Goal: Transaction & Acquisition: Purchase product/service

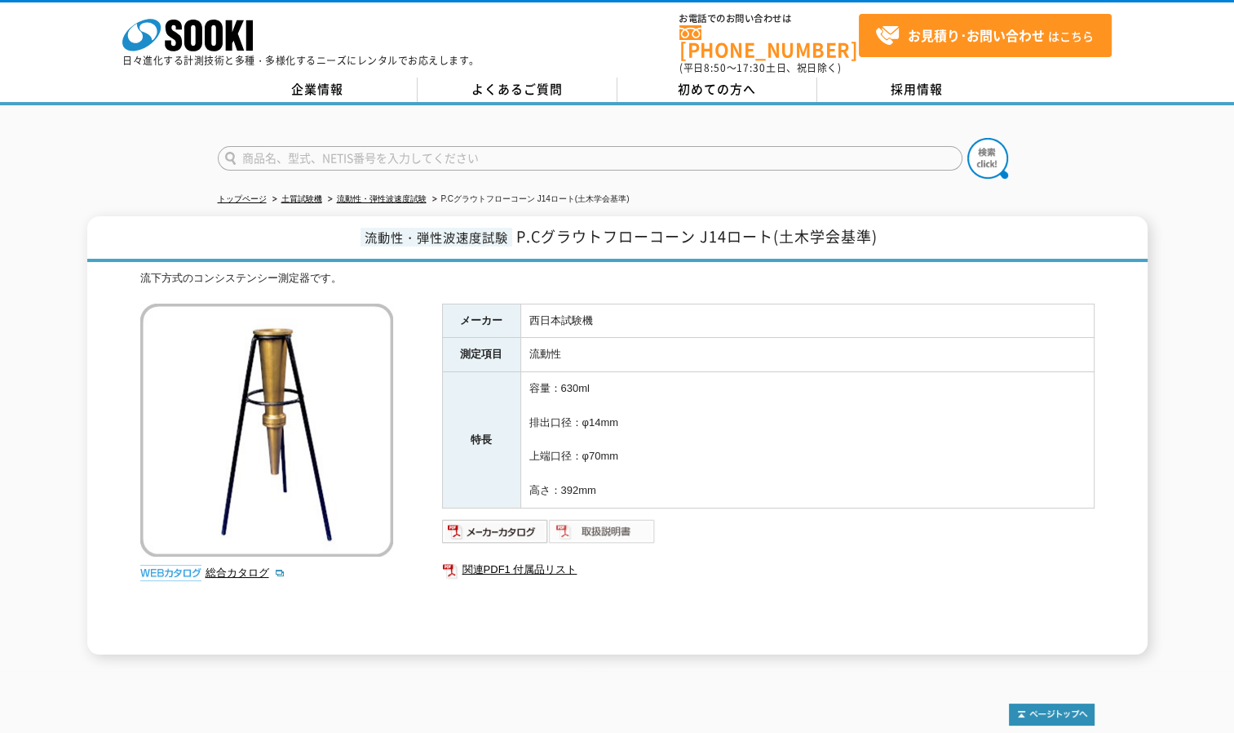
click at [601, 518] on img at bounding box center [602, 531] width 107 height 26
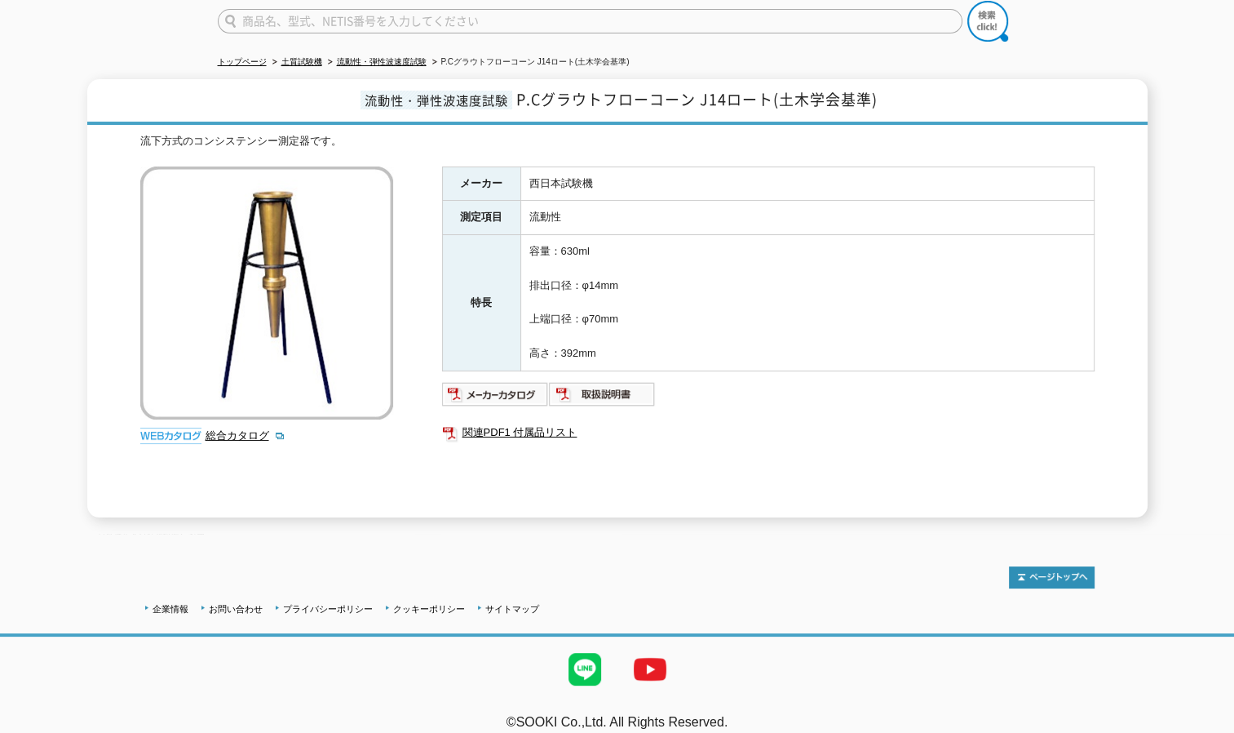
scroll to position [142, 0]
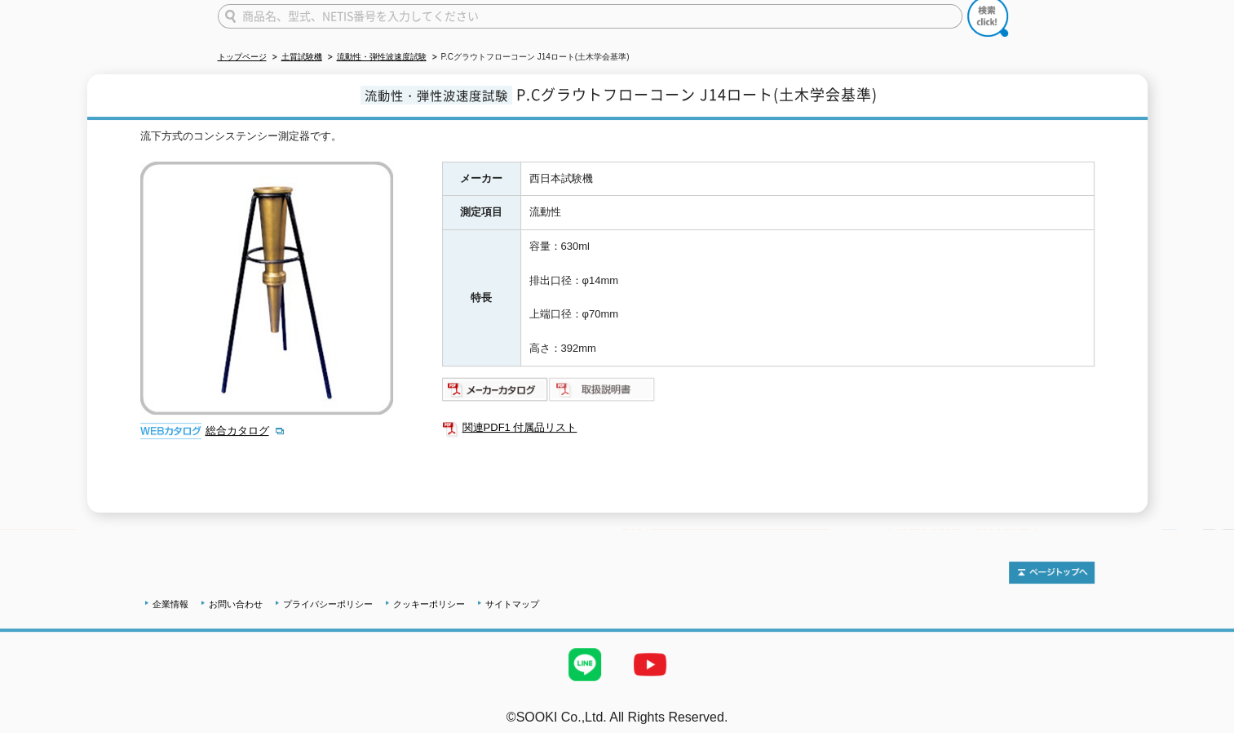
click at [589, 380] on img at bounding box center [602, 389] width 107 height 26
click at [523, 383] on img at bounding box center [495, 389] width 107 height 26
click at [737, 376] on ul at bounding box center [768, 389] width 653 height 26
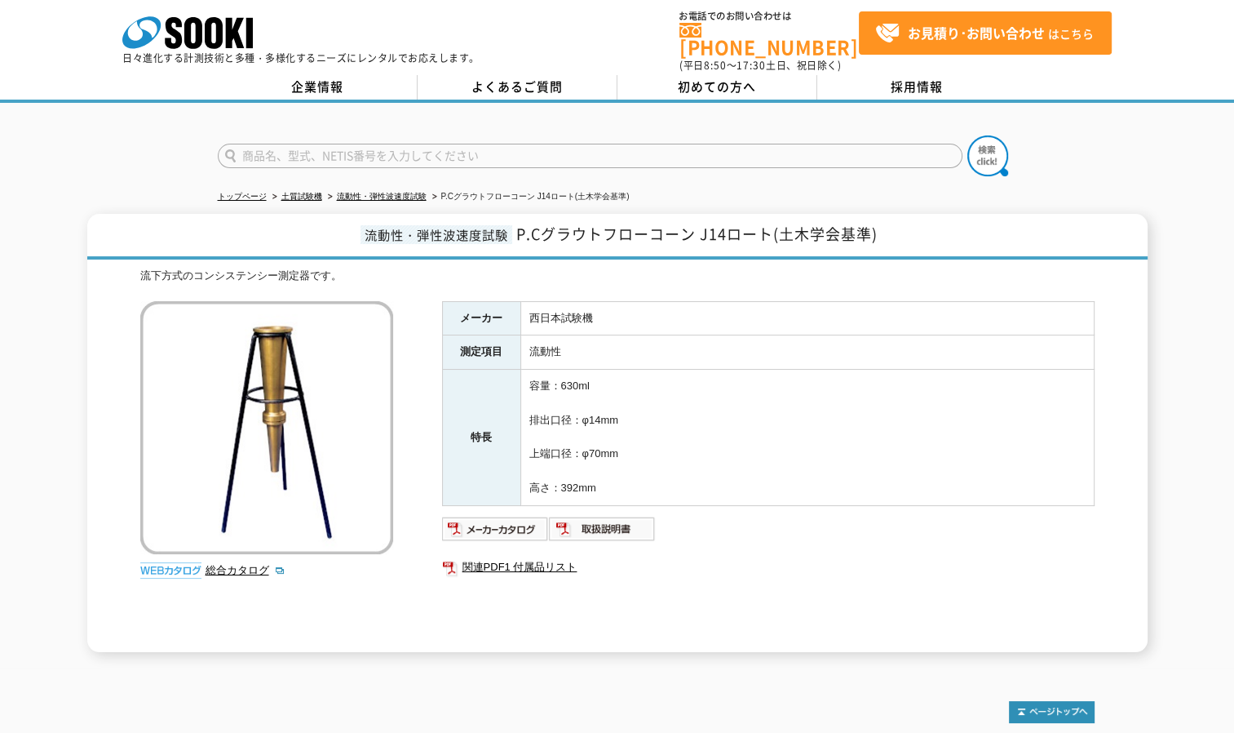
scroll to position [0, 0]
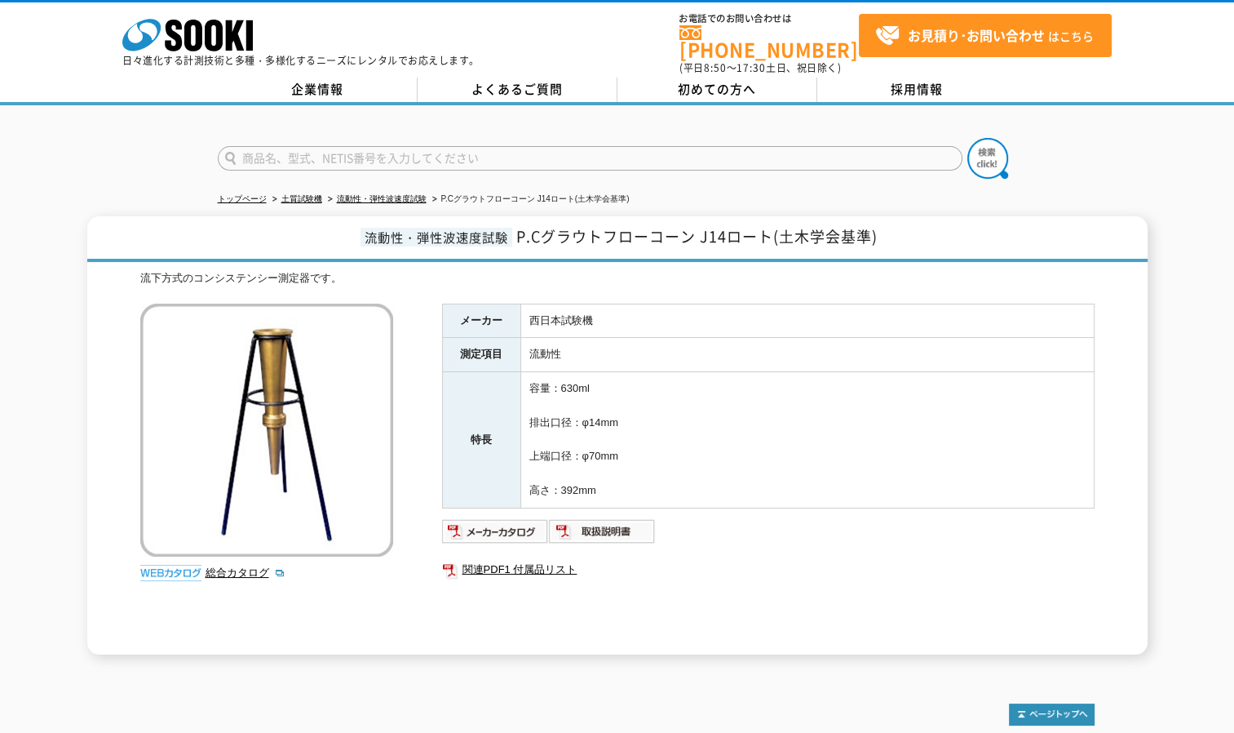
click at [1163, 130] on div at bounding box center [617, 144] width 1234 height 78
